Goal: Find specific page/section: Find specific page/section

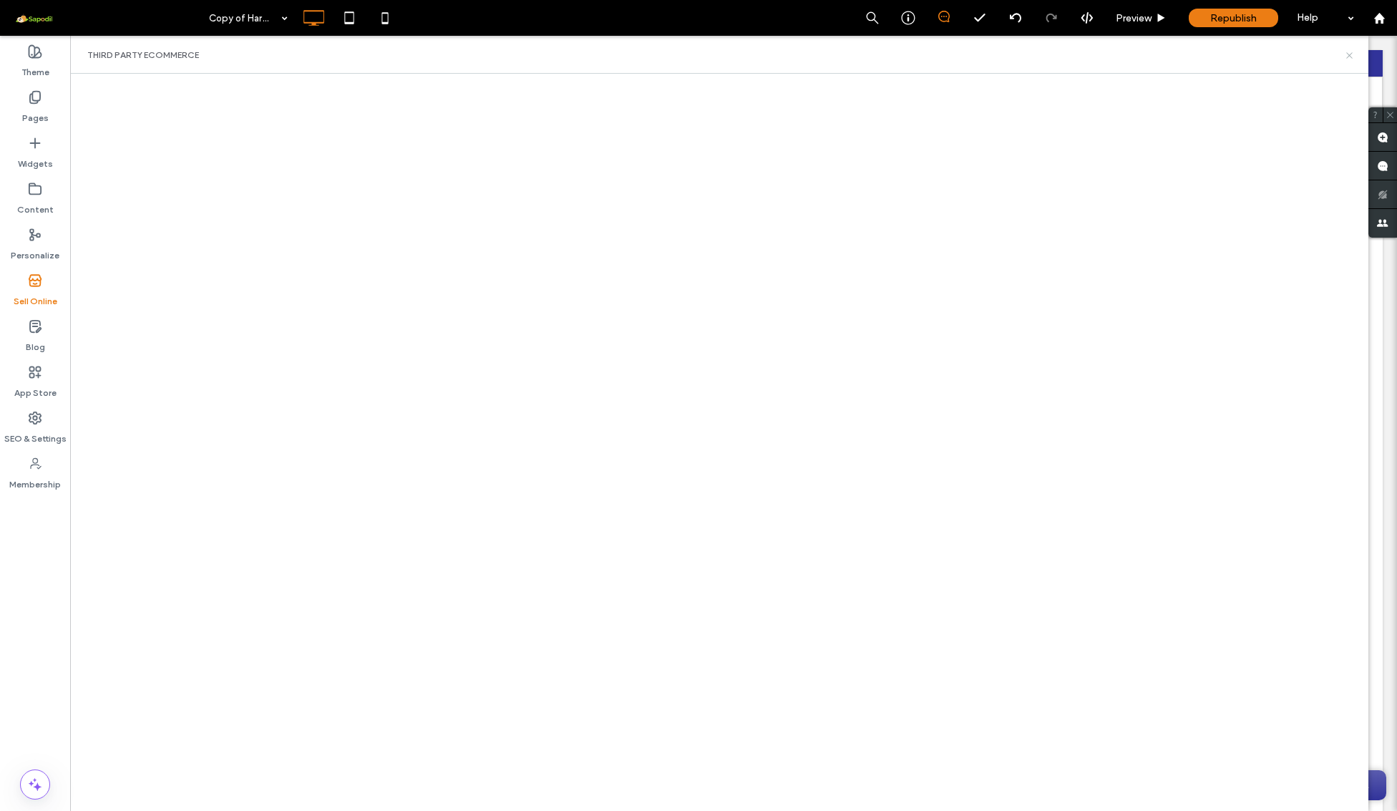
click at [1354, 56] on icon at bounding box center [1349, 55] width 11 height 11
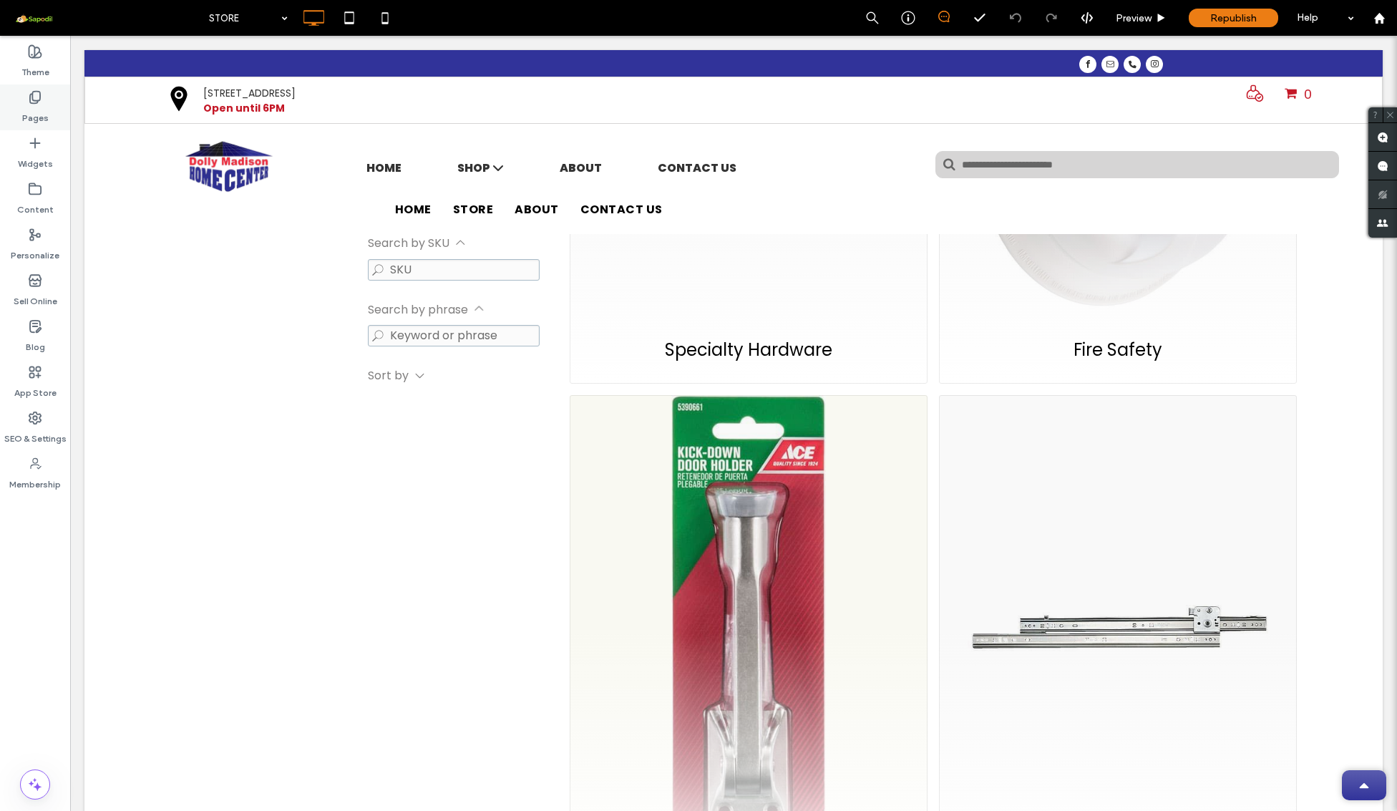
click at [38, 111] on label "Pages" at bounding box center [35, 114] width 26 height 20
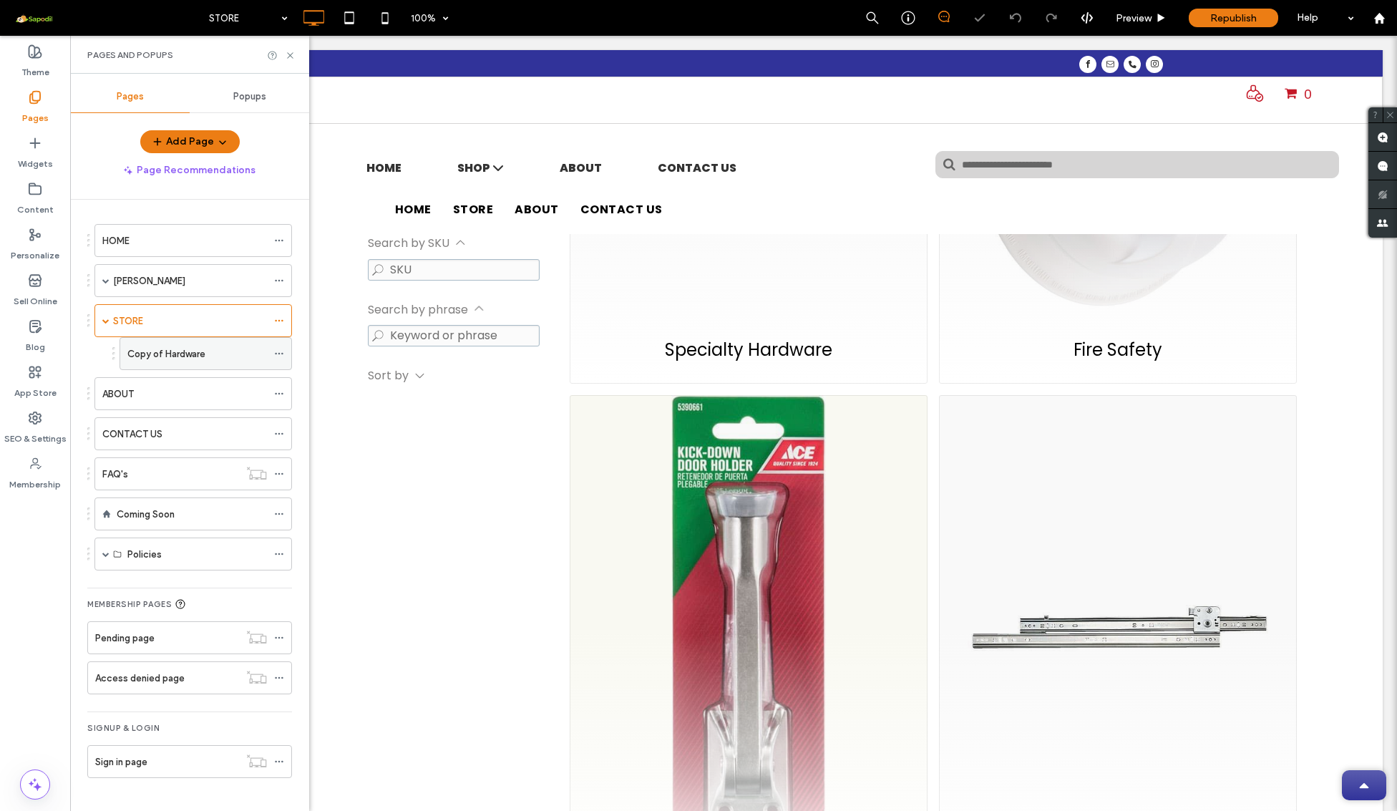
click at [176, 349] on label "Copy of Hardware" at bounding box center [166, 353] width 78 height 25
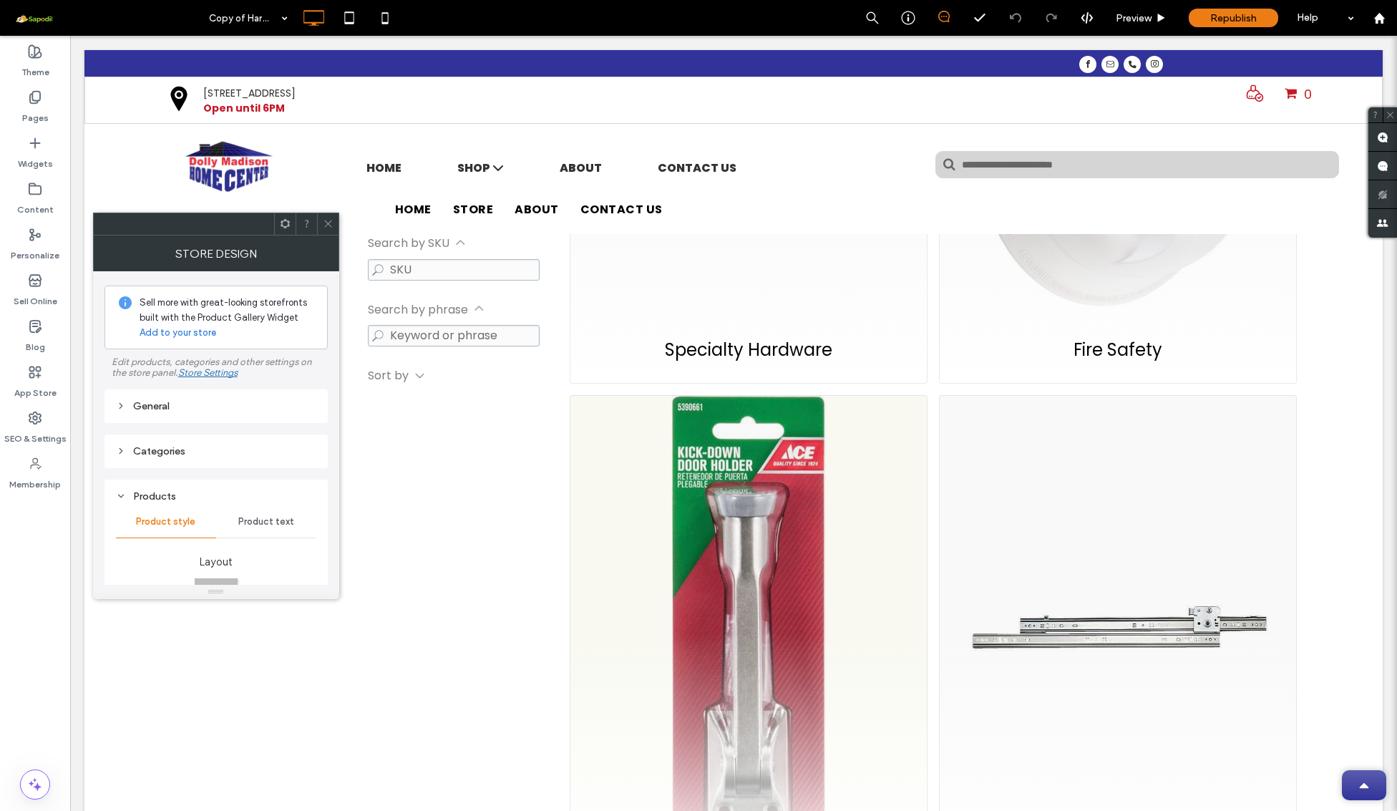
click at [328, 225] on icon at bounding box center [328, 223] width 11 height 11
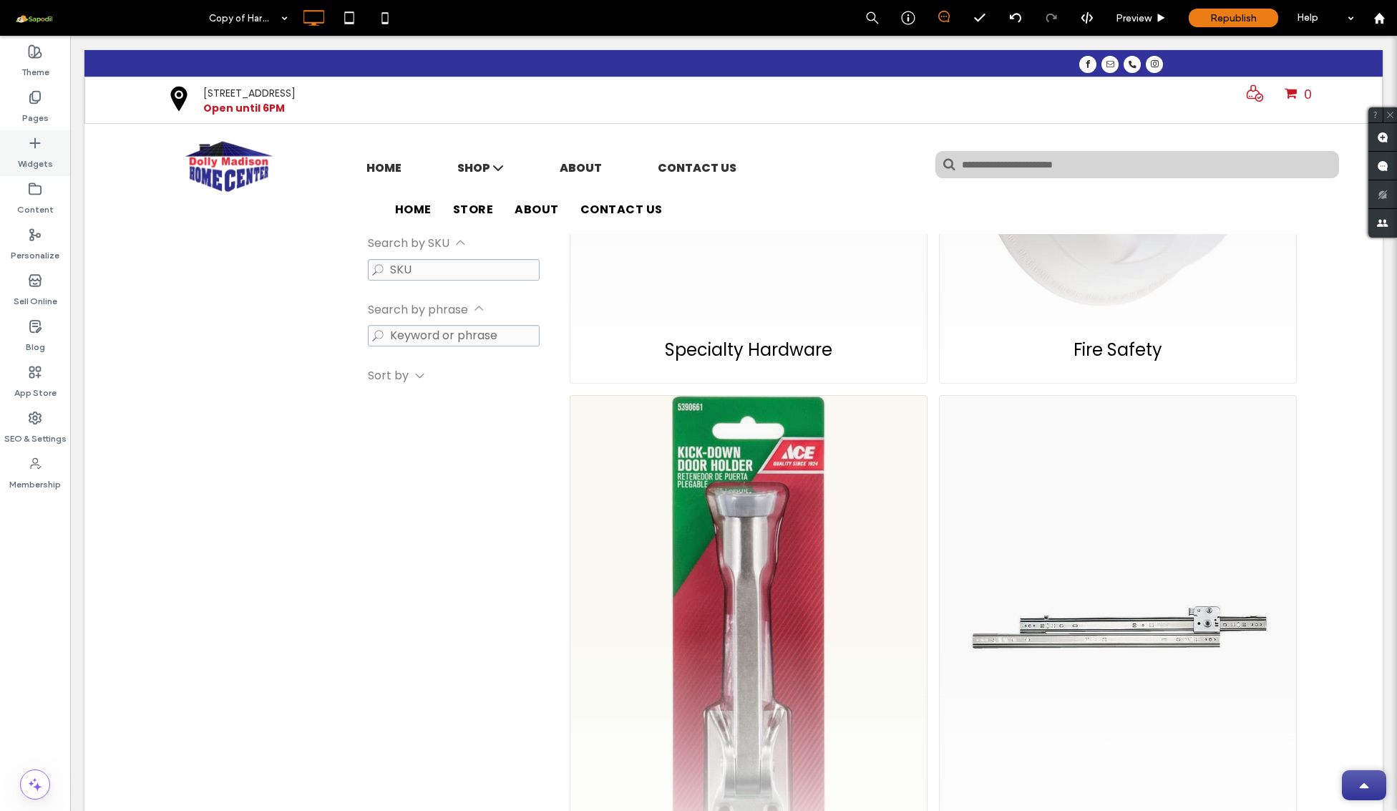
click at [38, 148] on icon at bounding box center [35, 143] width 14 height 14
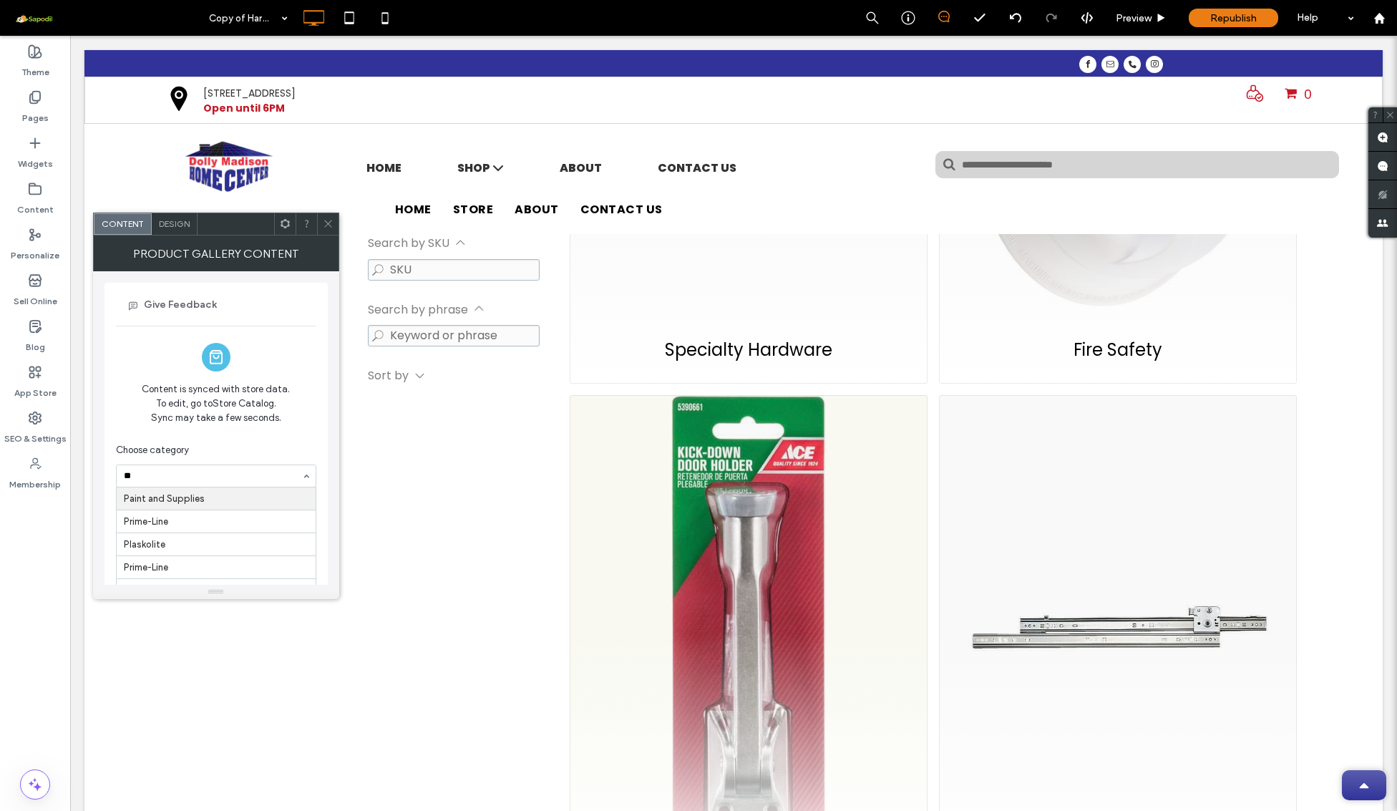
type input "*"
click at [334, 222] on div at bounding box center [327, 223] width 21 height 21
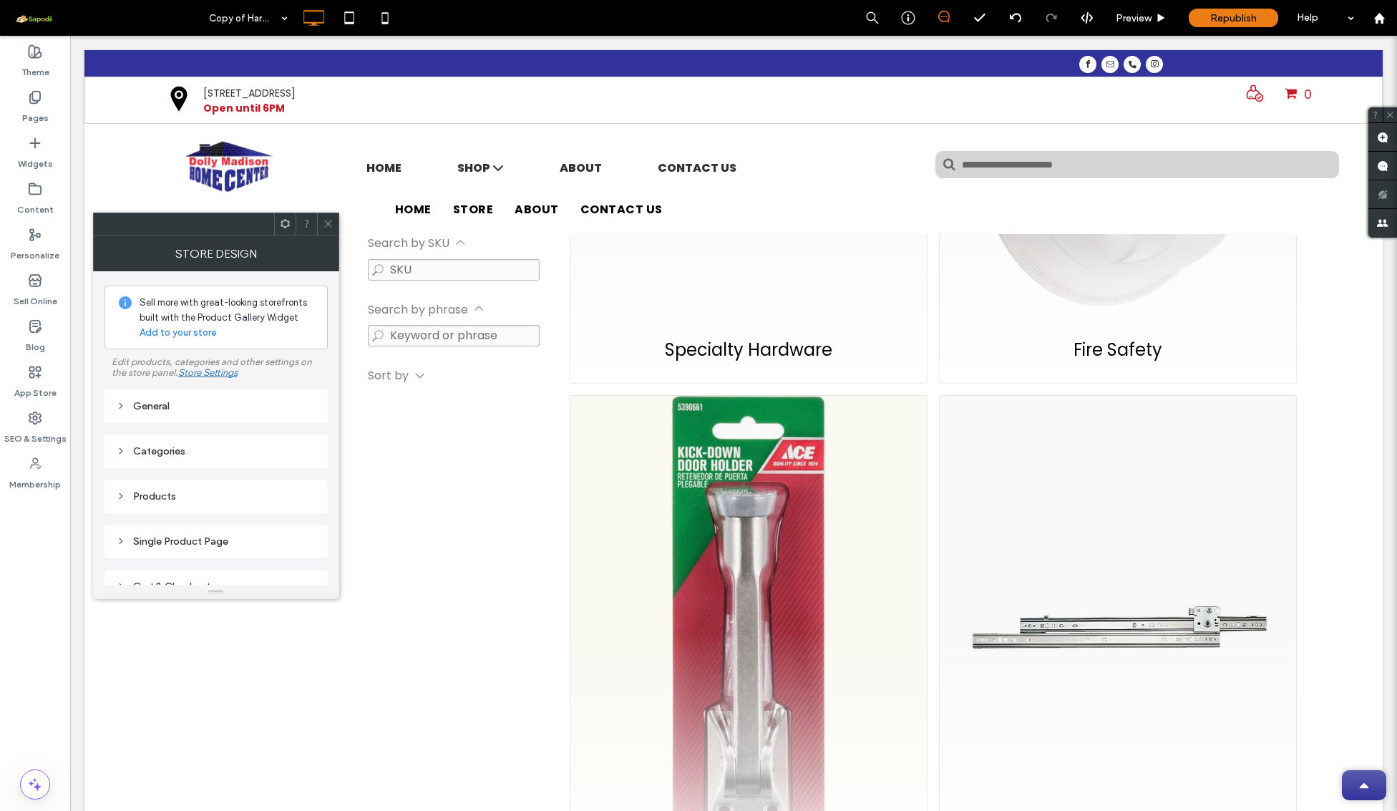
click at [328, 230] on span at bounding box center [328, 223] width 11 height 21
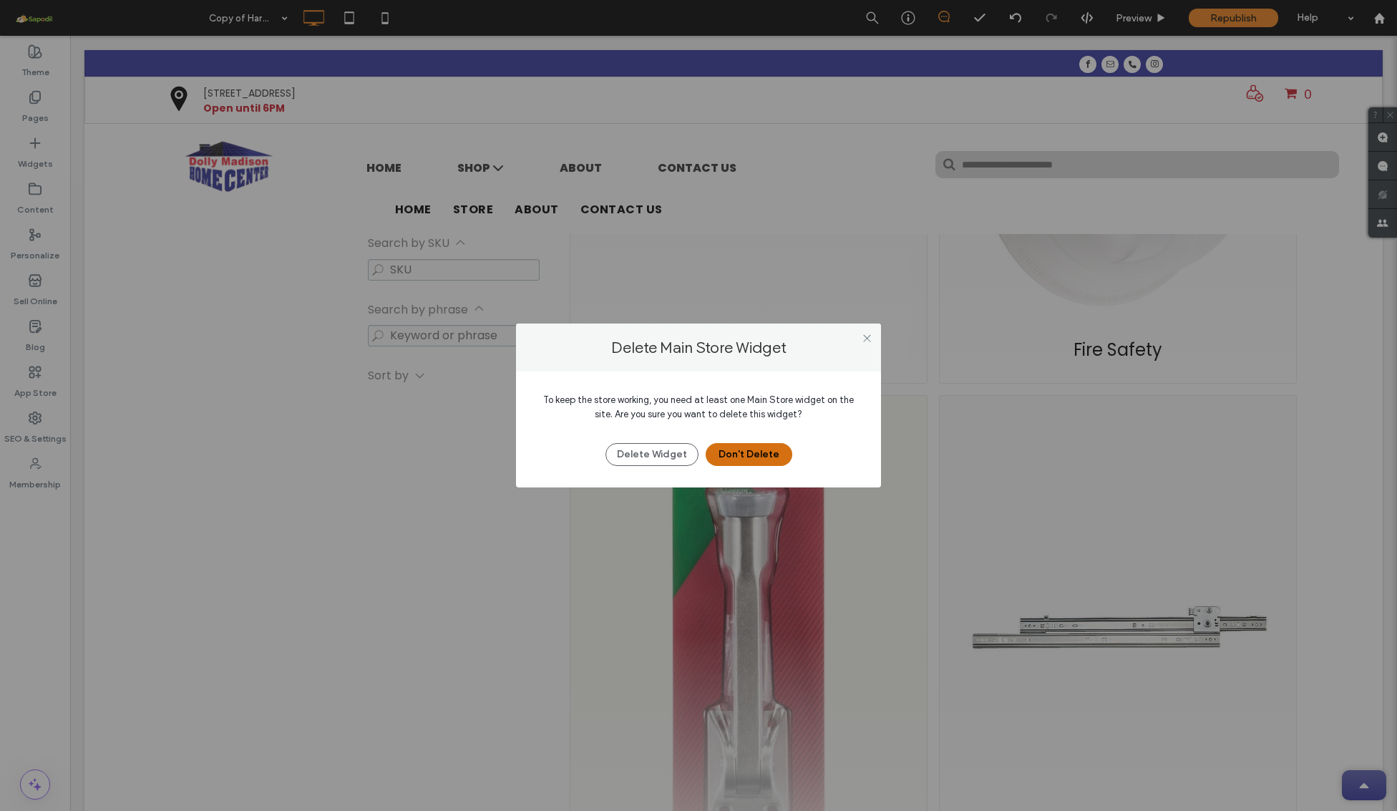
click at [741, 456] on button "Don't Delete" at bounding box center [749, 454] width 87 height 23
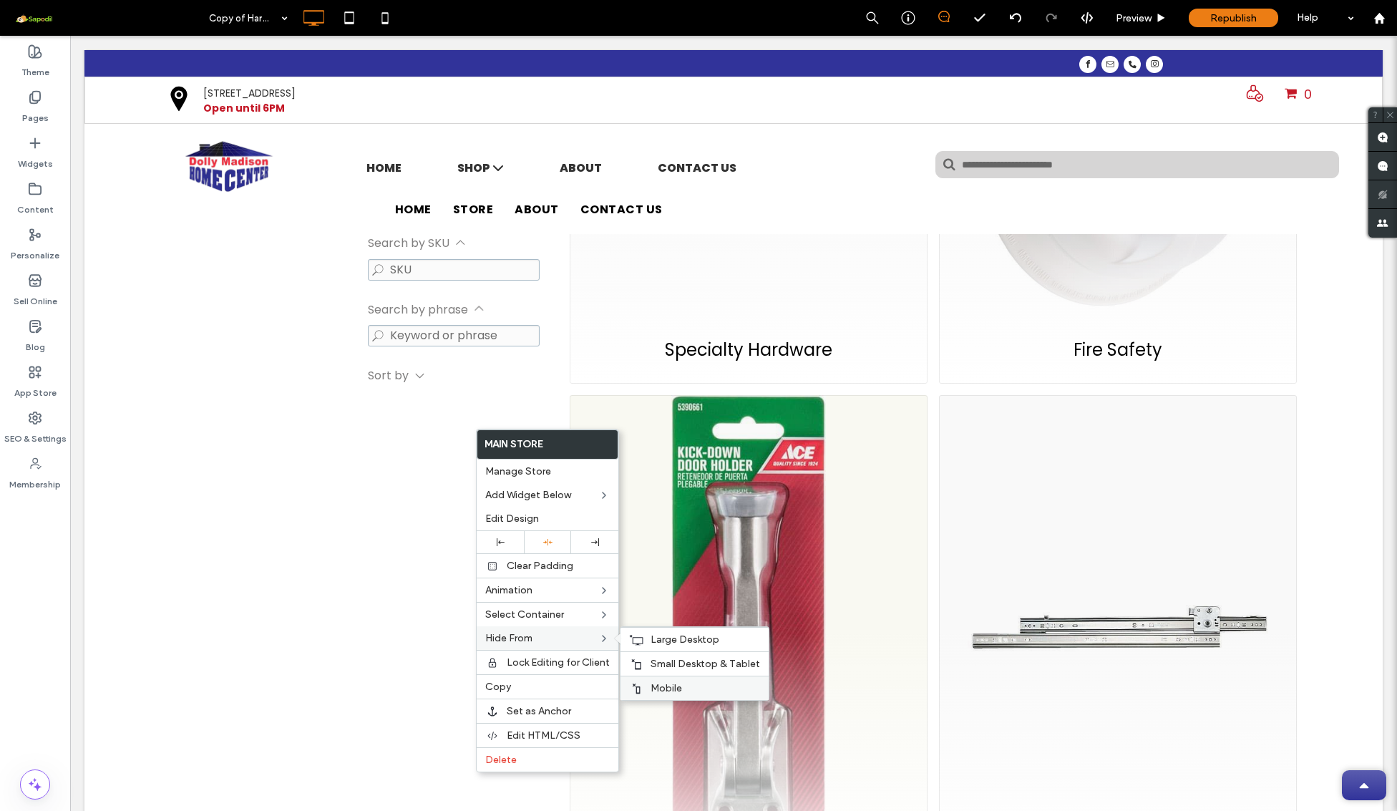
click at [654, 693] on span "Mobile" at bounding box center [666, 688] width 31 height 12
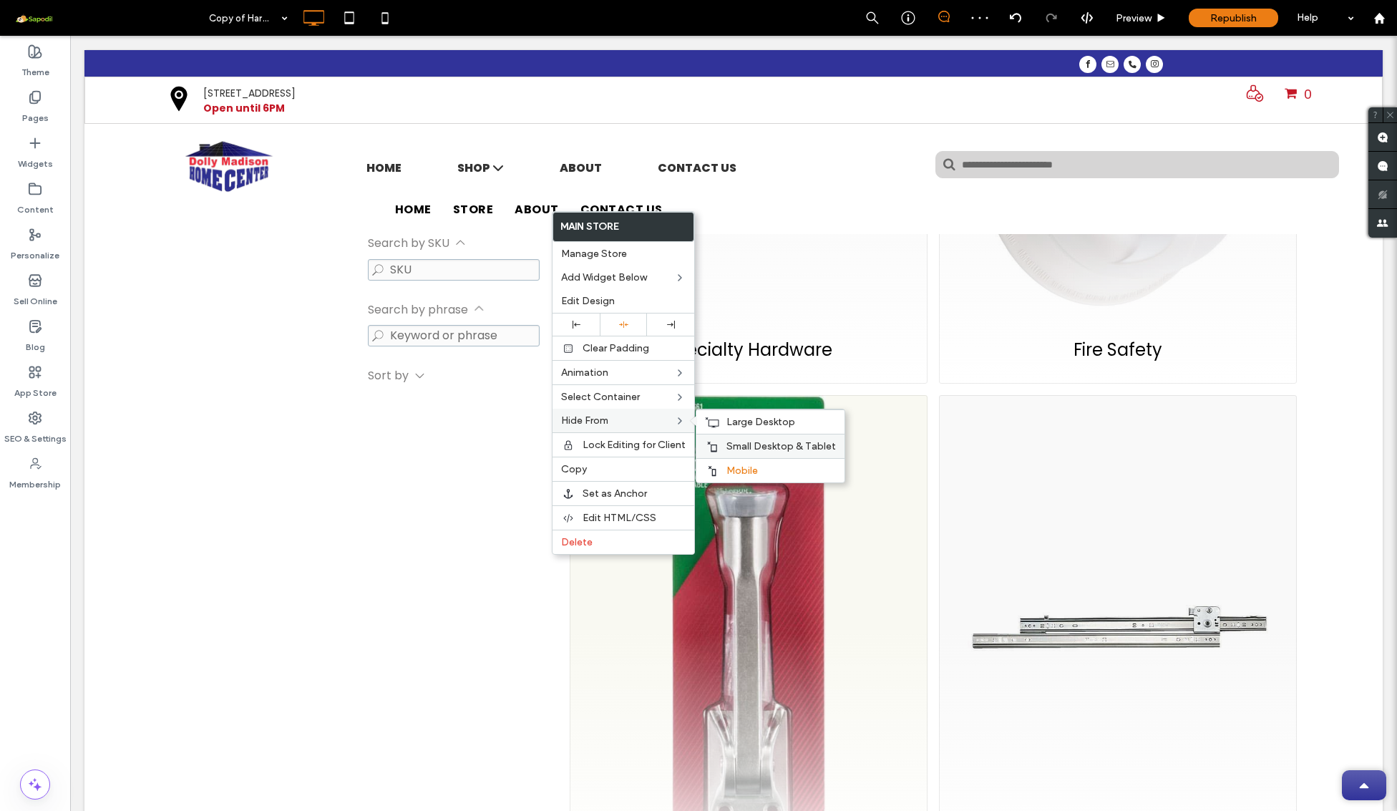
click at [718, 442] on div at bounding box center [712, 446] width 14 height 11
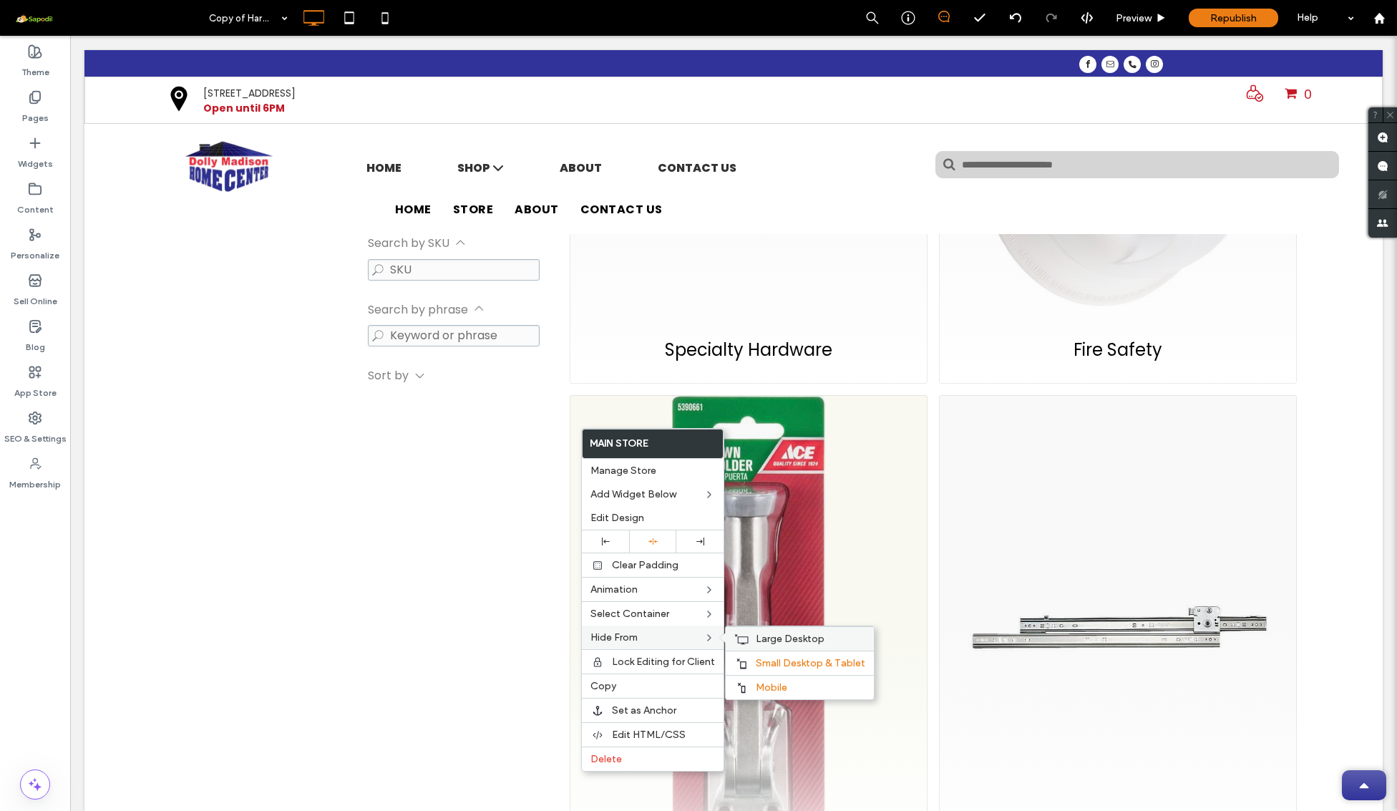
click at [747, 644] on icon at bounding box center [741, 638] width 14 height 11
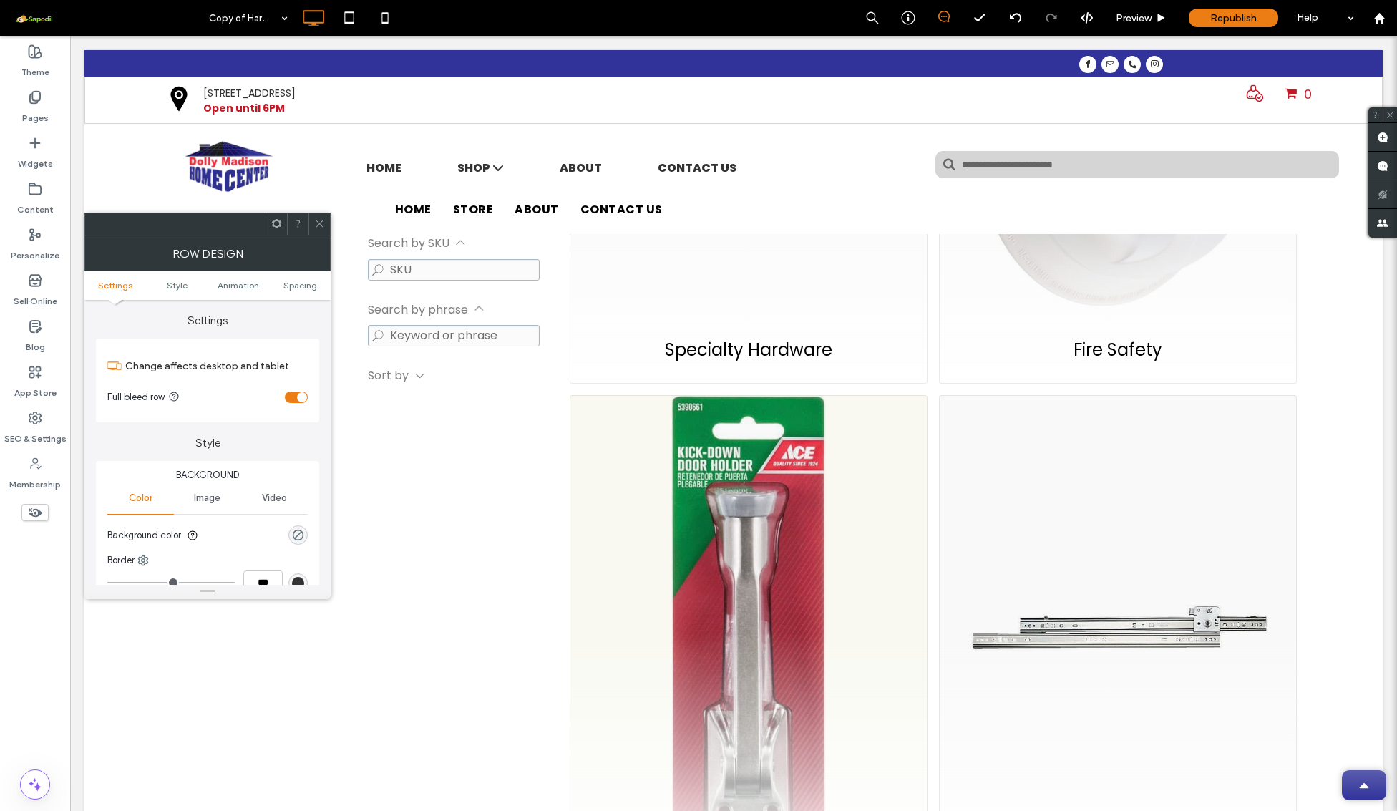
click at [321, 225] on icon at bounding box center [319, 223] width 11 height 11
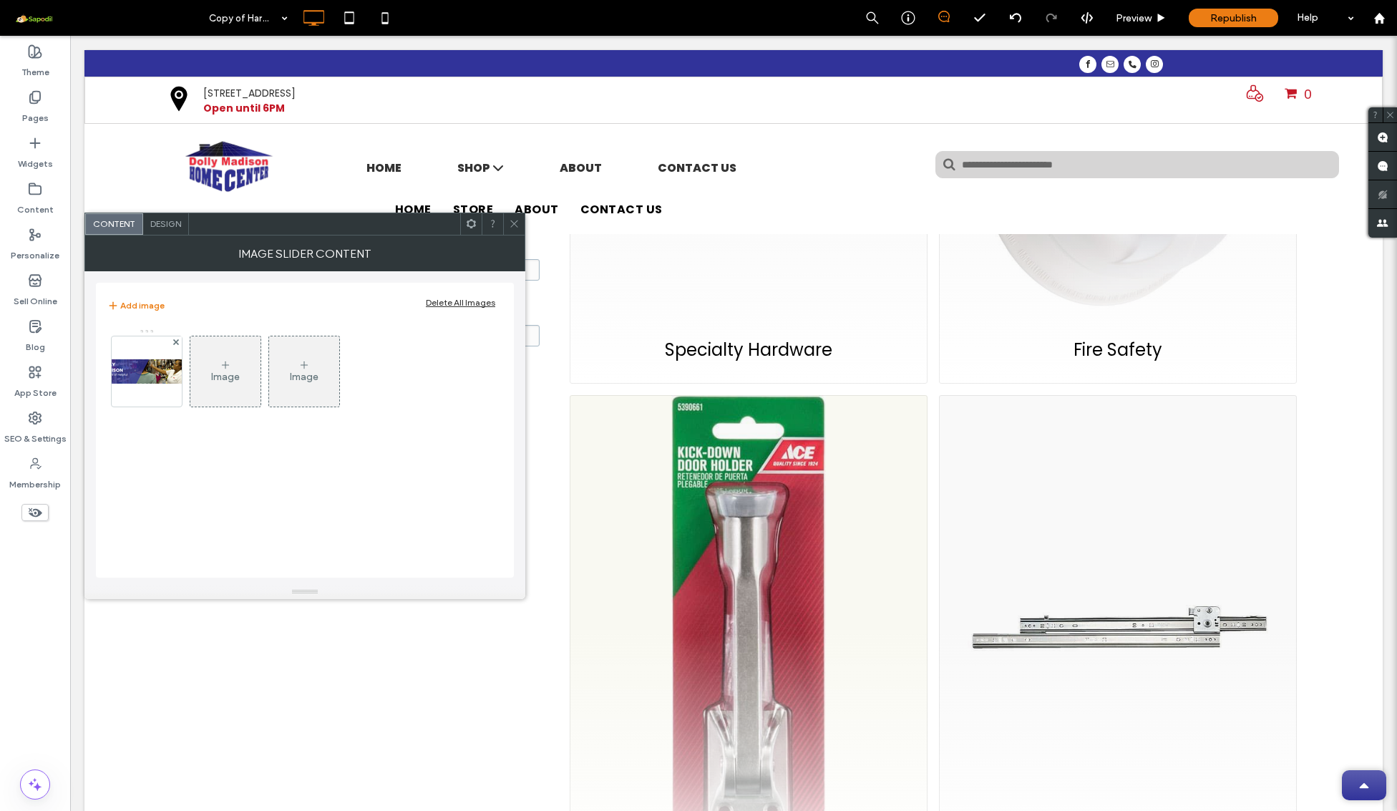
click at [492, 384] on div "Image Image" at bounding box center [304, 375] width 394 height 93
click at [516, 225] on icon at bounding box center [514, 223] width 11 height 11
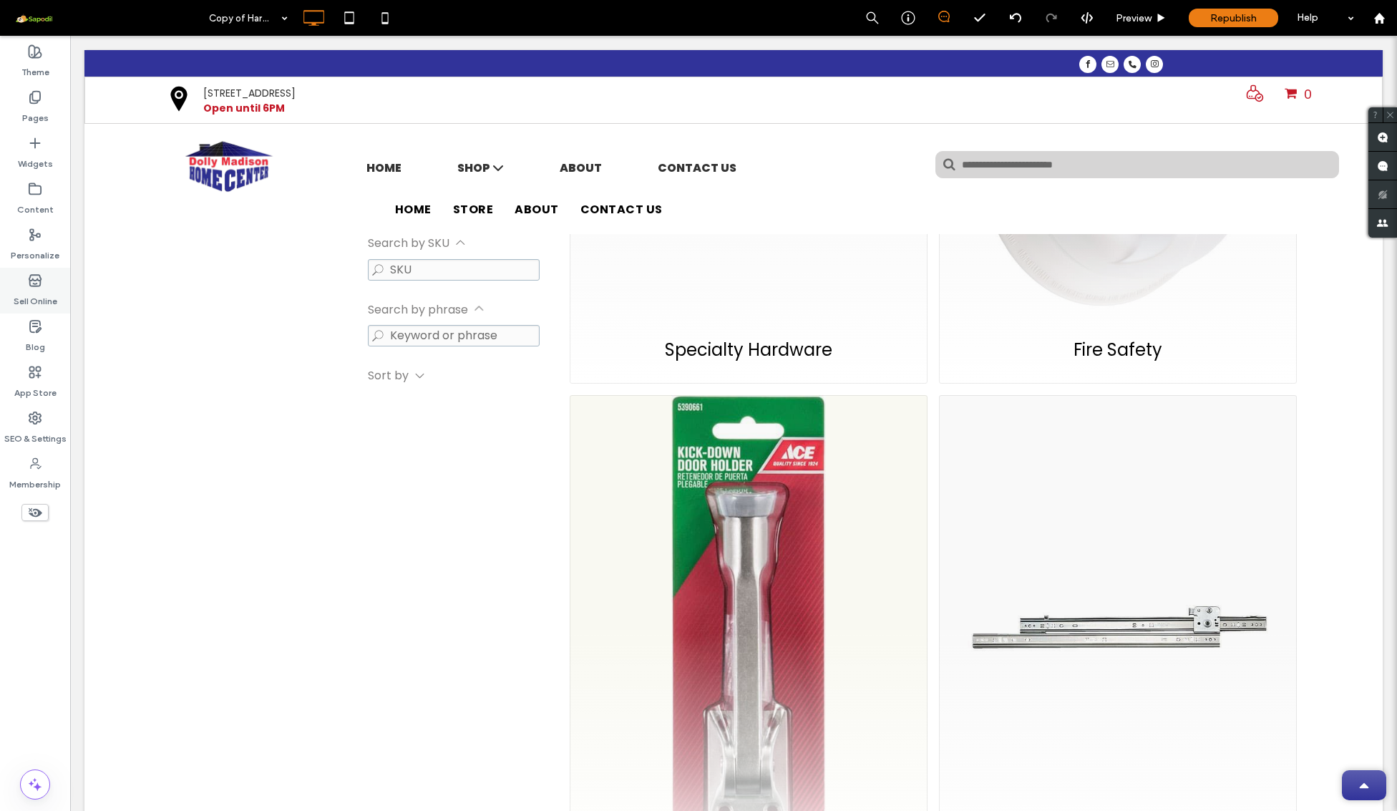
click at [33, 292] on label "Sell Online" at bounding box center [36, 298] width 44 height 20
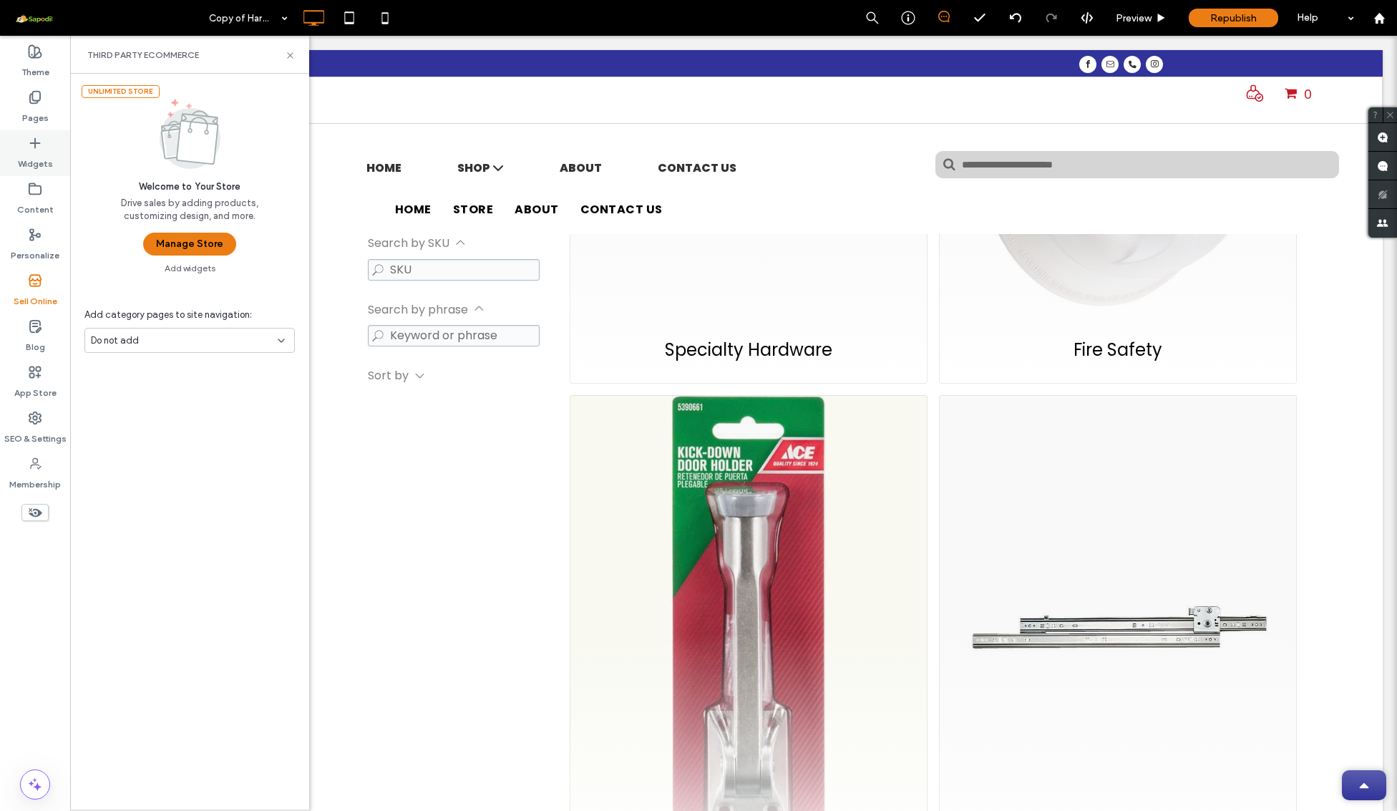
click at [43, 166] on label "Widgets" at bounding box center [35, 160] width 35 height 20
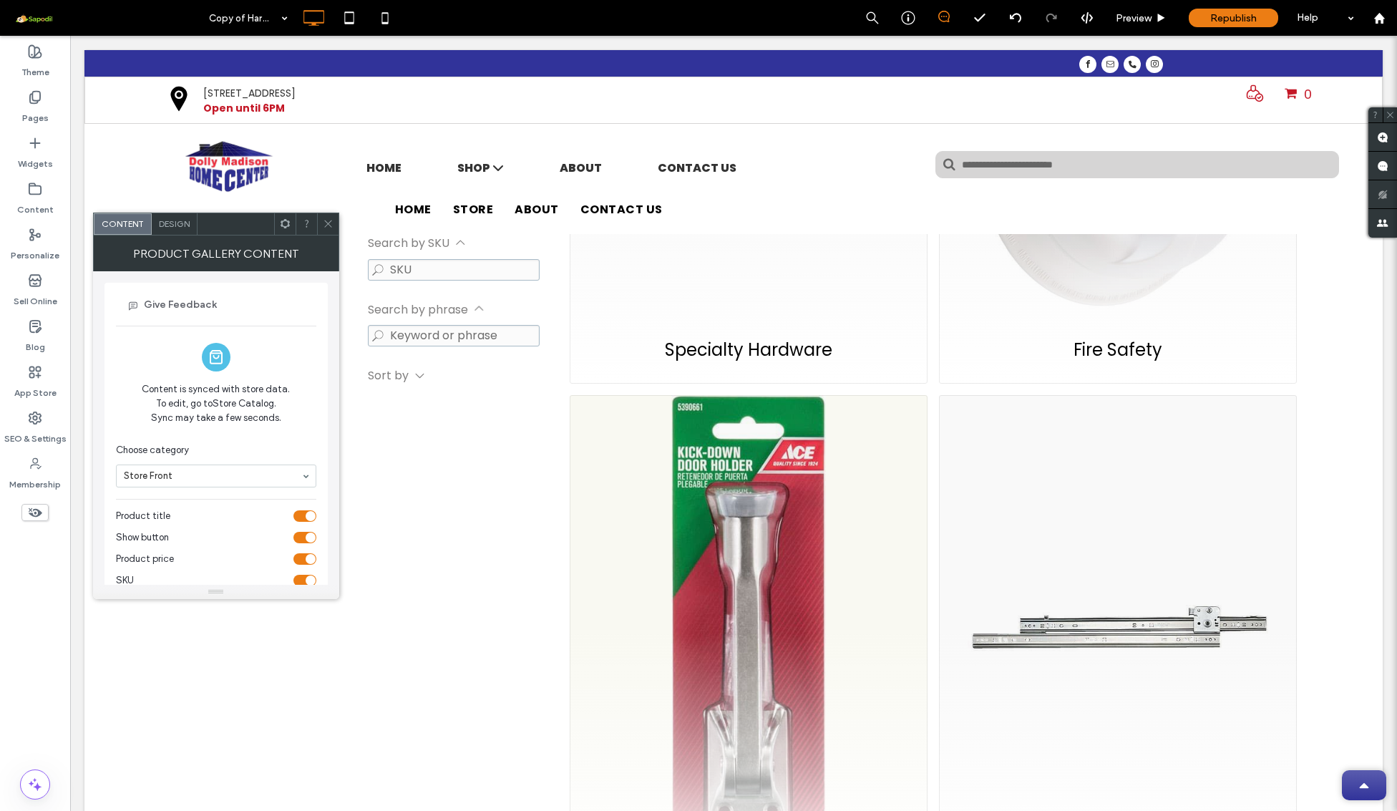
click at [326, 230] on span at bounding box center [328, 223] width 11 height 21
click at [258, 404] on span "Store Catalog." at bounding box center [245, 403] width 64 height 14
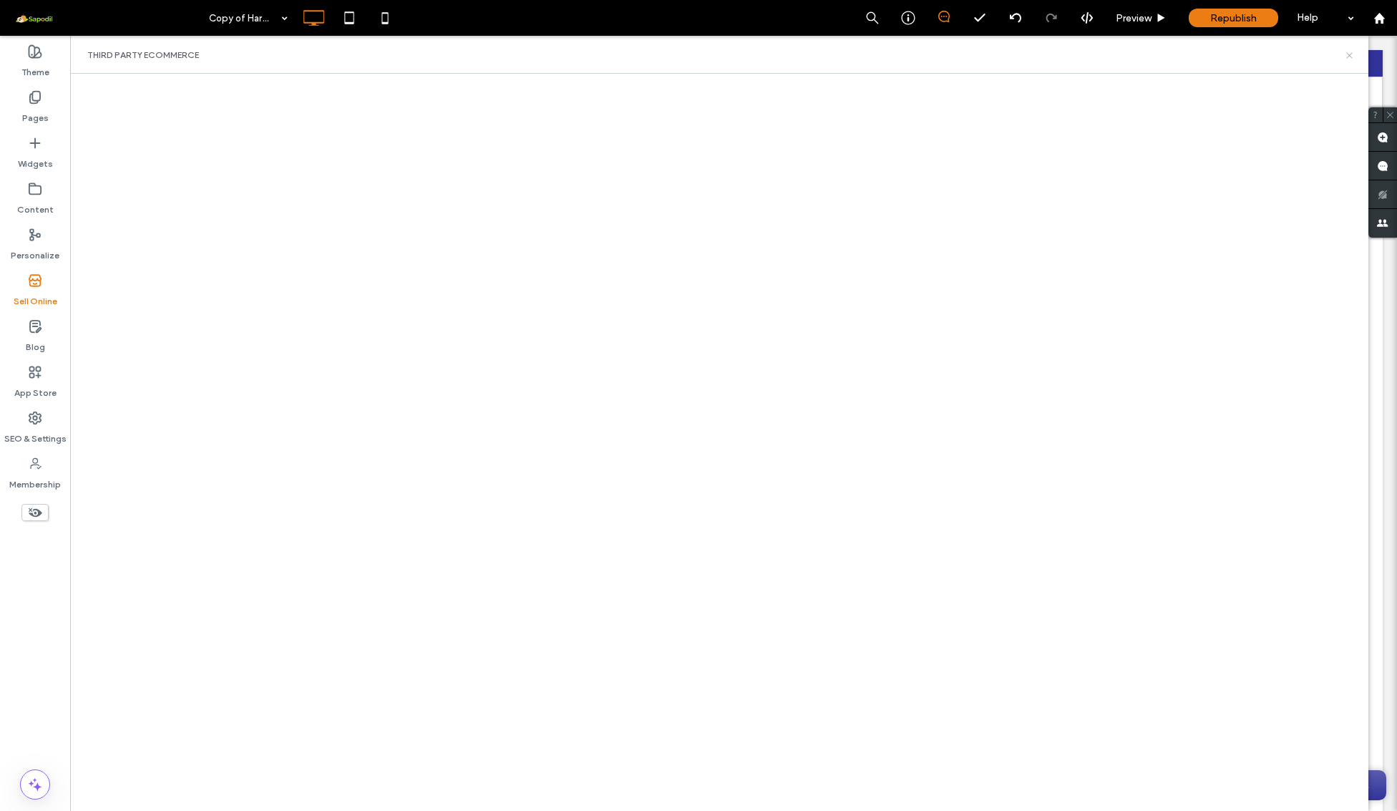
click at [1350, 55] on use at bounding box center [1349, 55] width 6 height 6
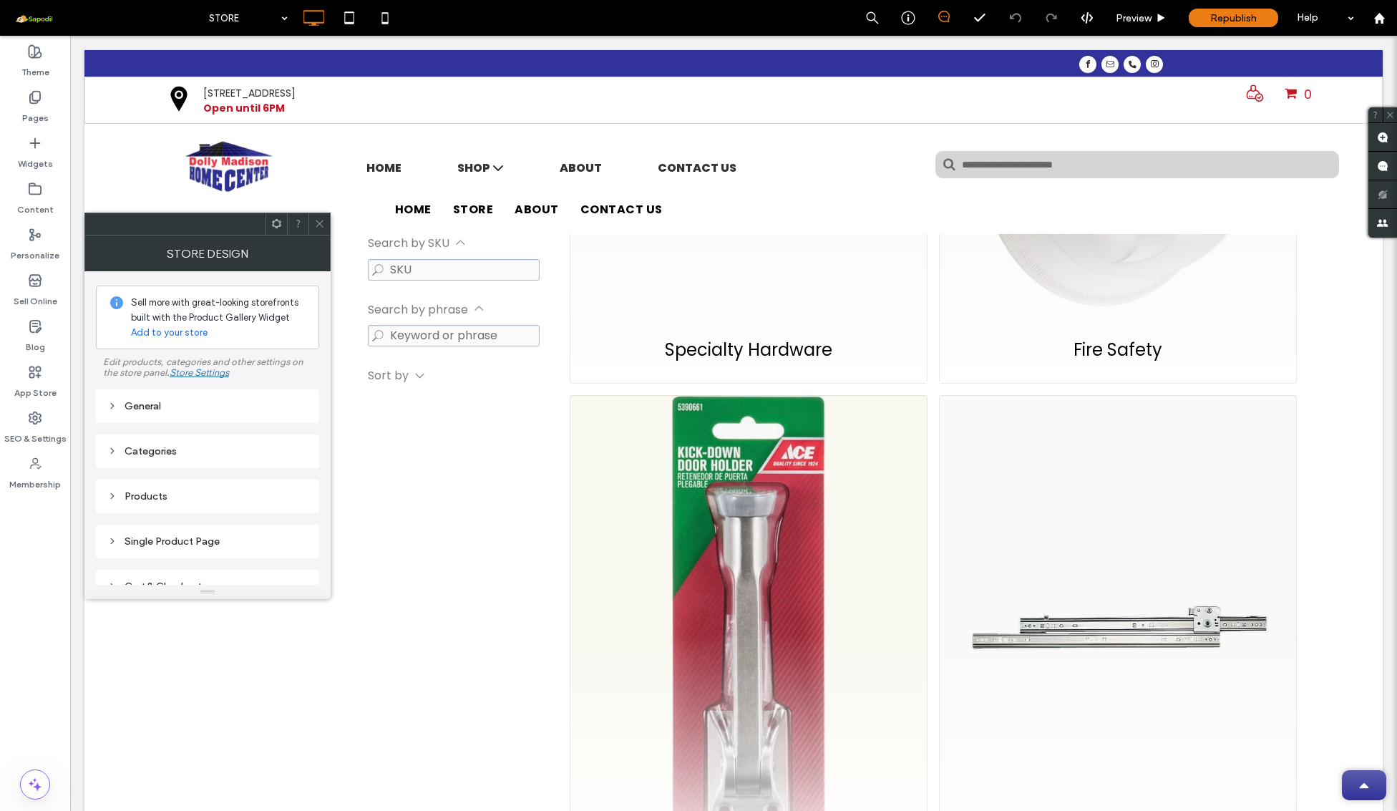
click at [320, 227] on icon at bounding box center [319, 223] width 11 height 11
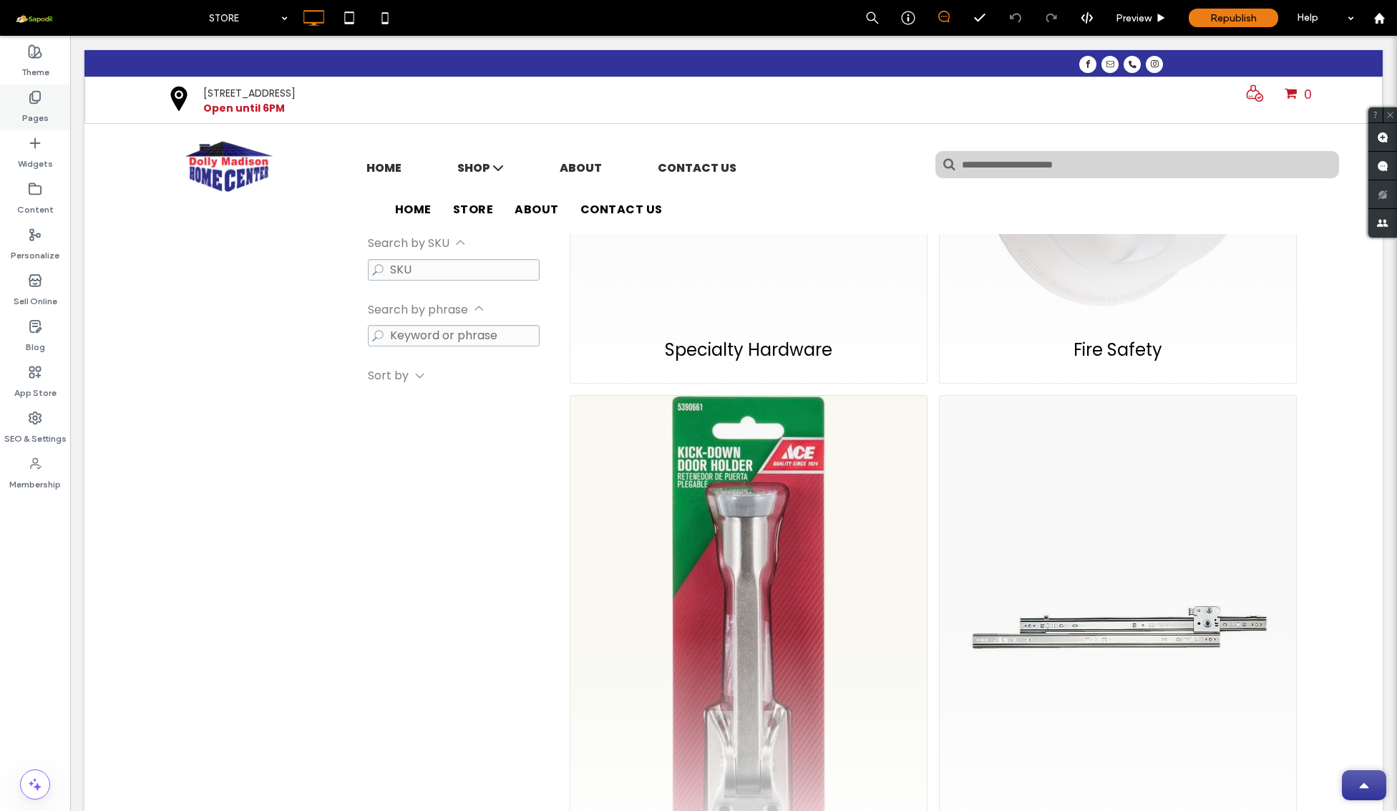
click at [44, 112] on label "Pages" at bounding box center [35, 114] width 26 height 20
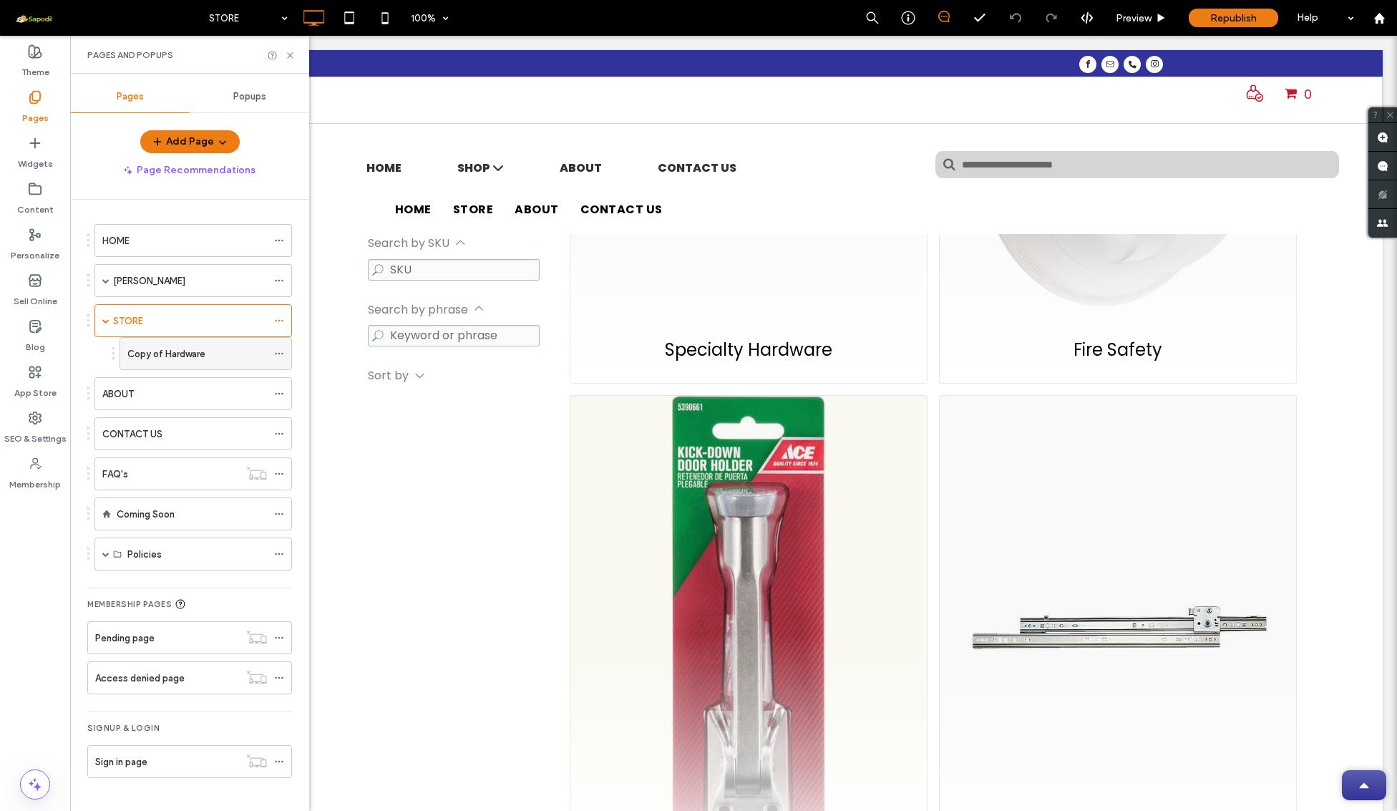
click at [183, 353] on label "Copy of Hardware" at bounding box center [166, 353] width 78 height 25
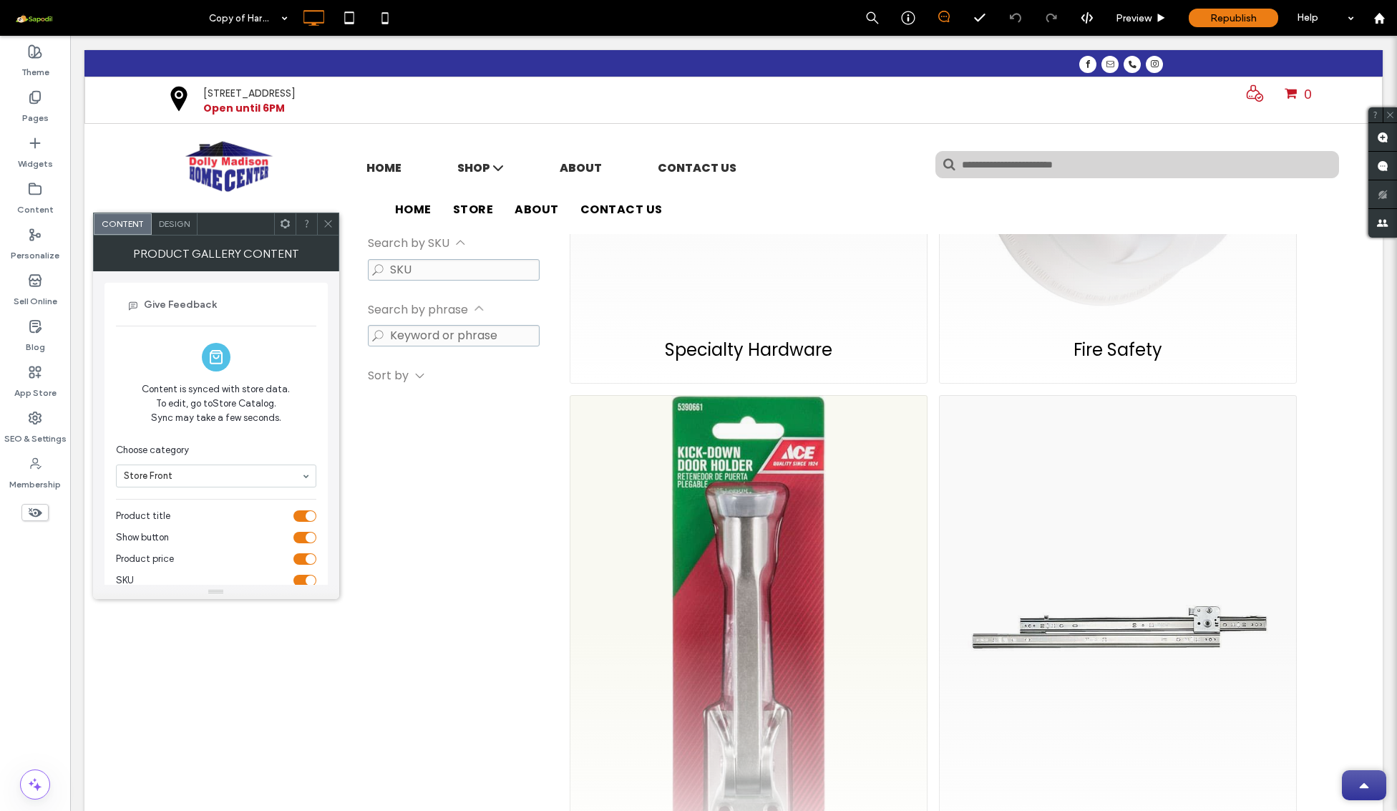
click at [328, 225] on icon at bounding box center [328, 223] width 11 height 11
